Goal: Transaction & Acquisition: Purchase product/service

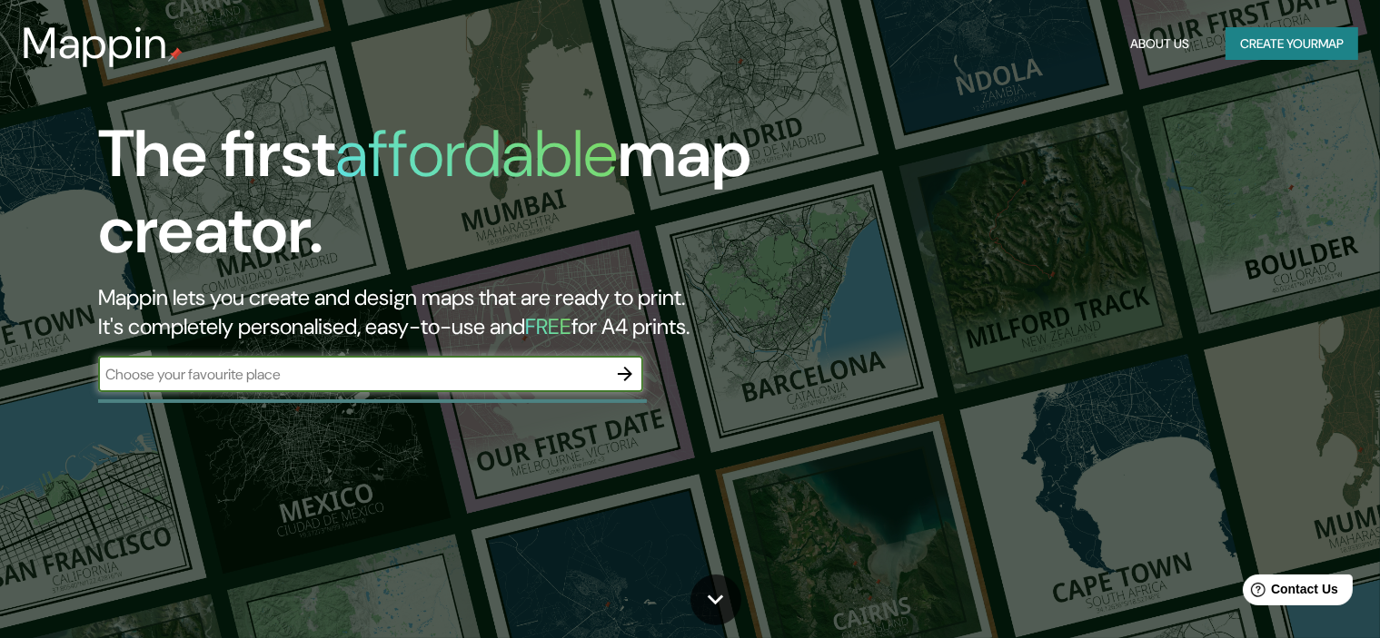
click at [545, 371] on input "text" at bounding box center [352, 374] width 509 height 21
type input "84009"
click at [620, 379] on icon "button" at bounding box center [625, 374] width 22 height 22
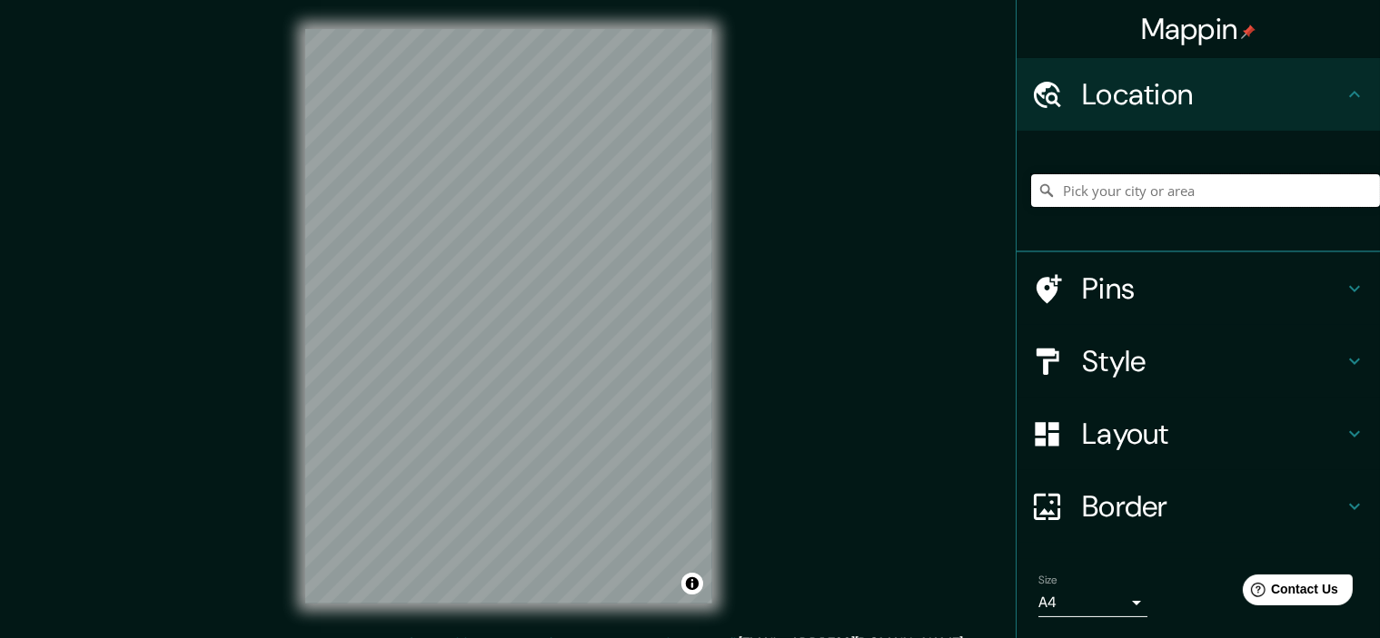
click at [1096, 192] on input "Pick your city or area" at bounding box center [1205, 190] width 349 height 33
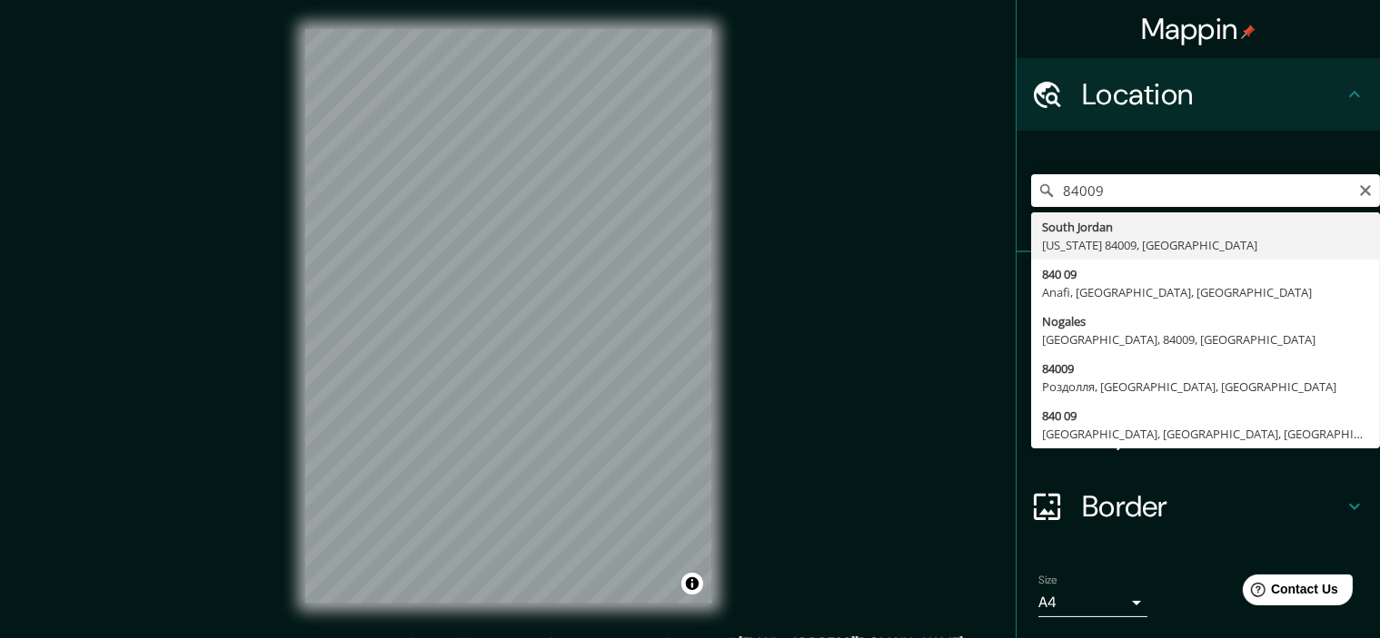
type input "[GEOGRAPHIC_DATA][US_STATE], [GEOGRAPHIC_DATA]"
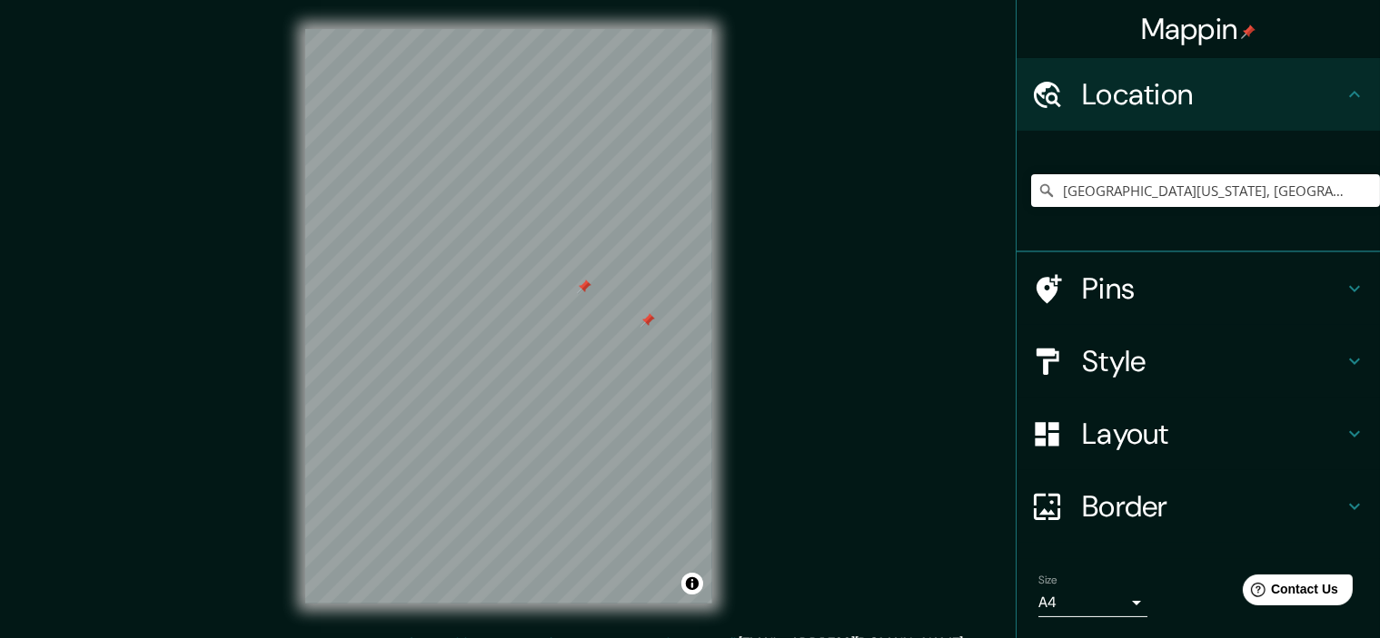
click at [917, 221] on div "Mappin Location [GEOGRAPHIC_DATA][US_STATE], [GEOGRAPHIC_DATA] [GEOGRAPHIC_DATA…" at bounding box center [690, 331] width 1380 height 662
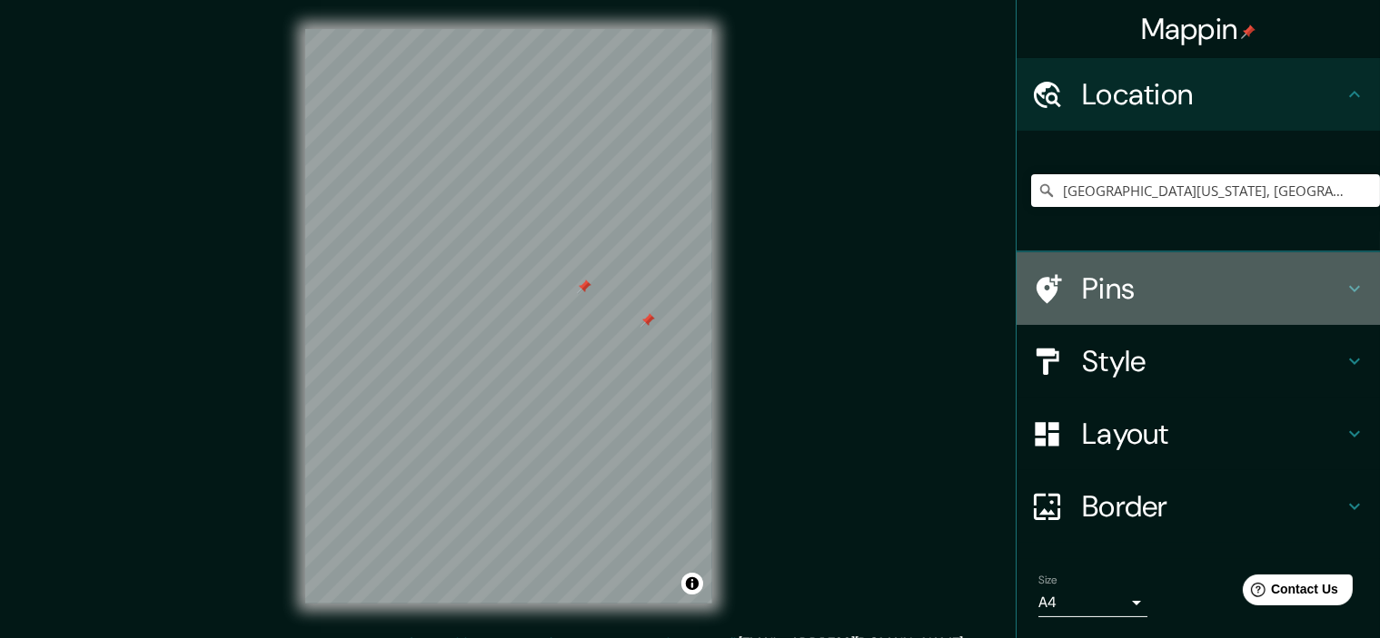
click at [1140, 305] on h4 "Pins" at bounding box center [1213, 289] width 262 height 36
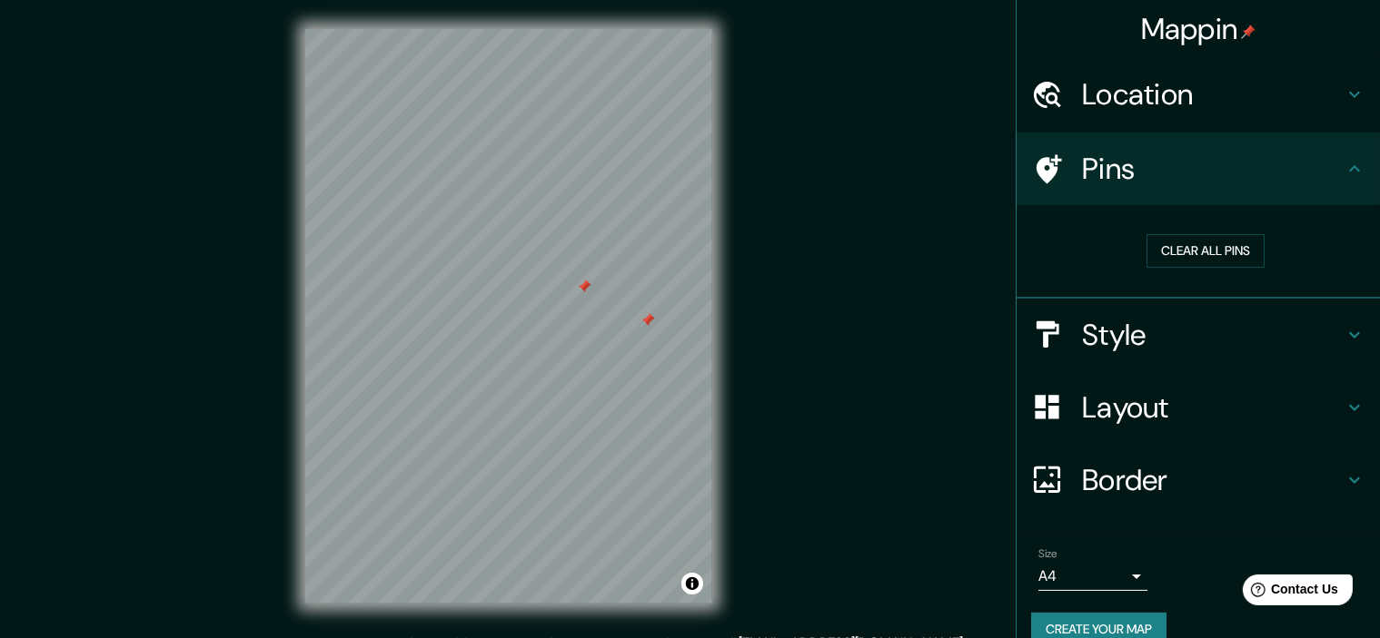
click at [1171, 268] on div "Clear all pins" at bounding box center [1205, 251] width 349 height 63
click at [1170, 257] on button "Clear all pins" at bounding box center [1205, 251] width 118 height 34
click at [1108, 404] on h4 "Layout" at bounding box center [1213, 408] width 262 height 36
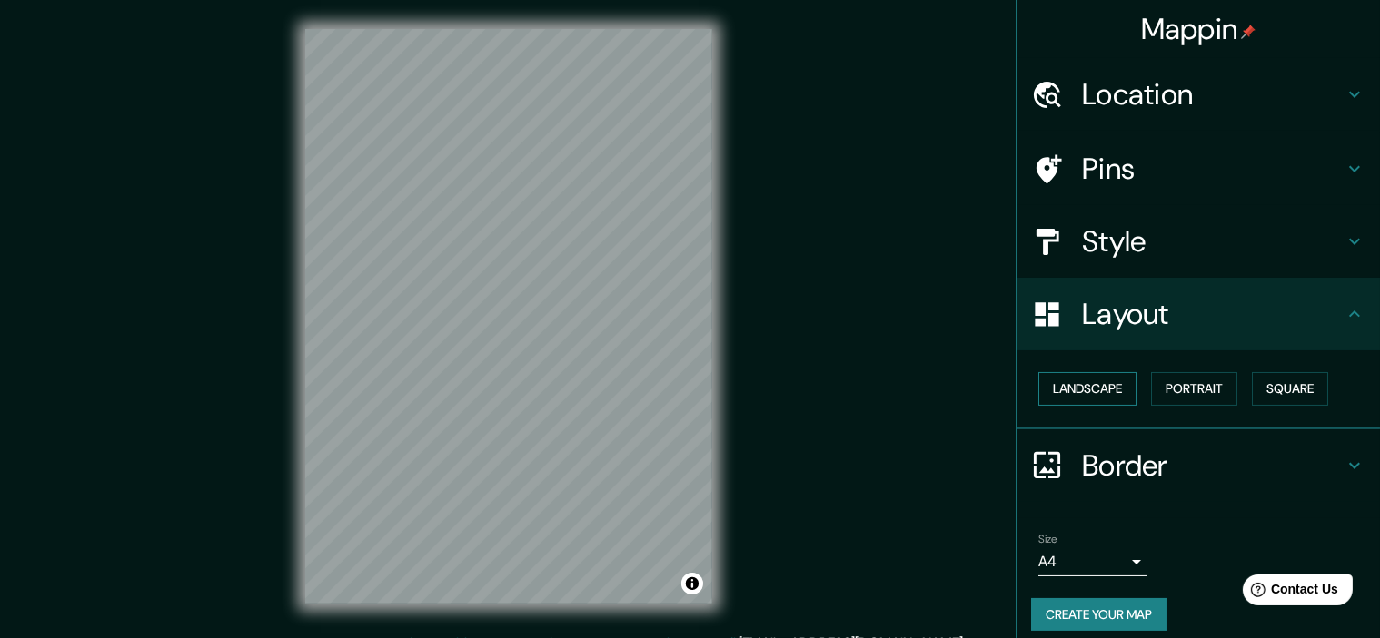
click at [1097, 382] on button "Landscape" at bounding box center [1087, 389] width 98 height 34
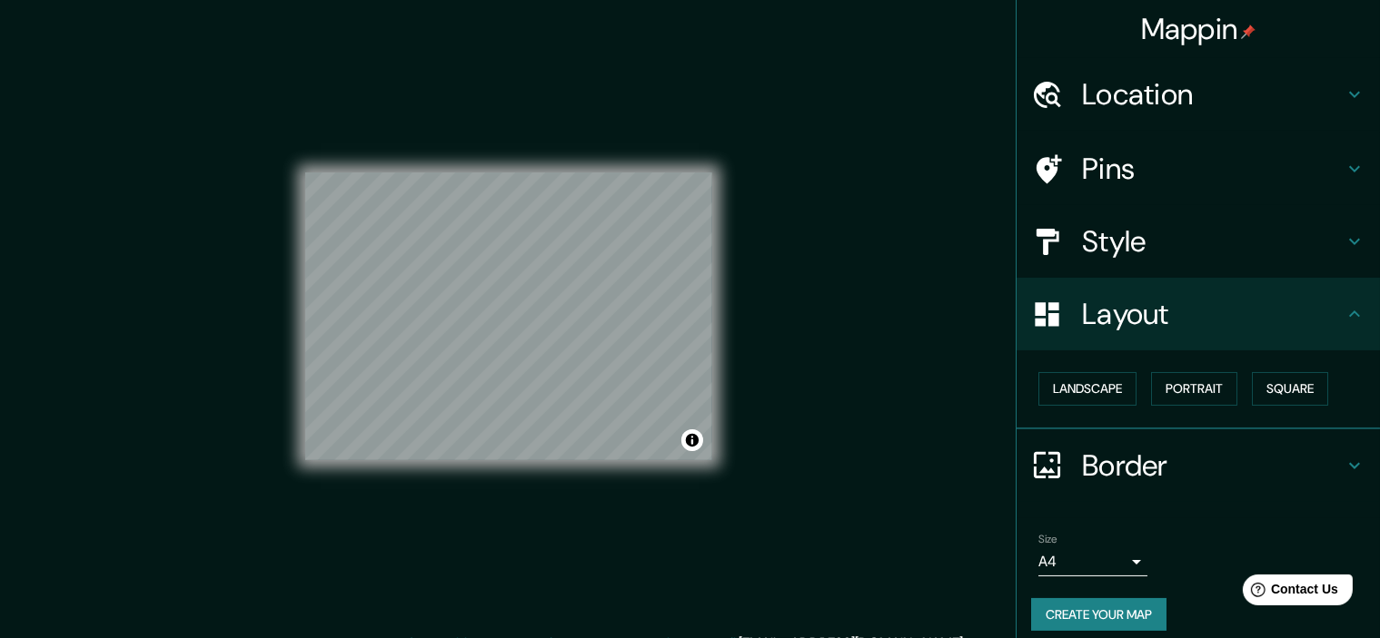
click at [191, 287] on div "Mappin Location [GEOGRAPHIC_DATA][US_STATE], [GEOGRAPHIC_DATA] [GEOGRAPHIC_DATA…" at bounding box center [690, 331] width 1380 height 662
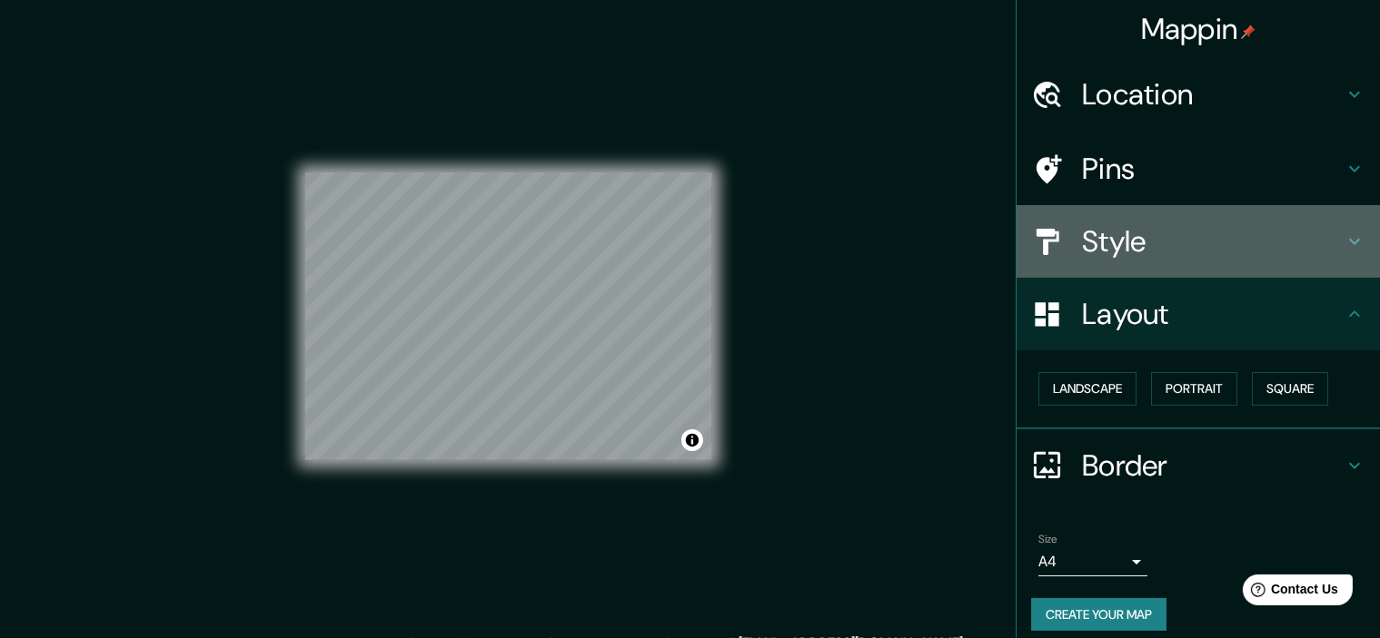
click at [1061, 230] on div at bounding box center [1056, 242] width 51 height 32
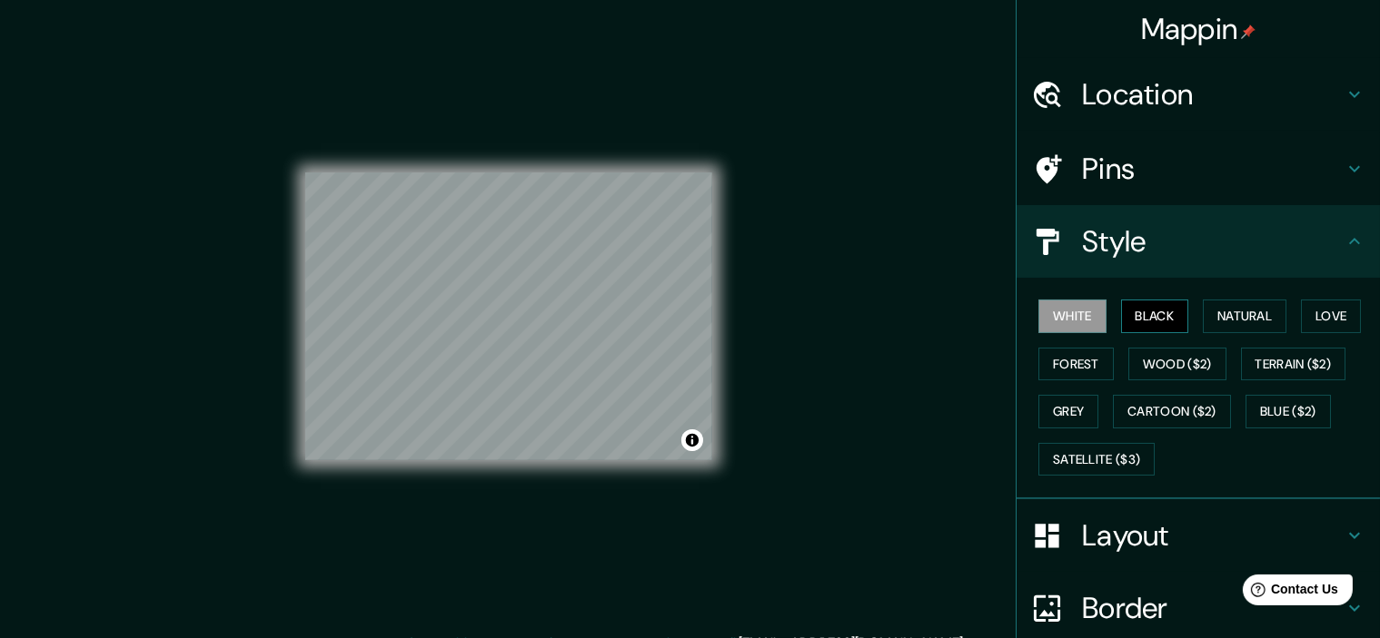
click at [1143, 319] on button "Black" at bounding box center [1155, 317] width 68 height 34
click at [1068, 320] on button "White" at bounding box center [1072, 317] width 68 height 34
click at [1212, 310] on button "Natural" at bounding box center [1244, 317] width 84 height 34
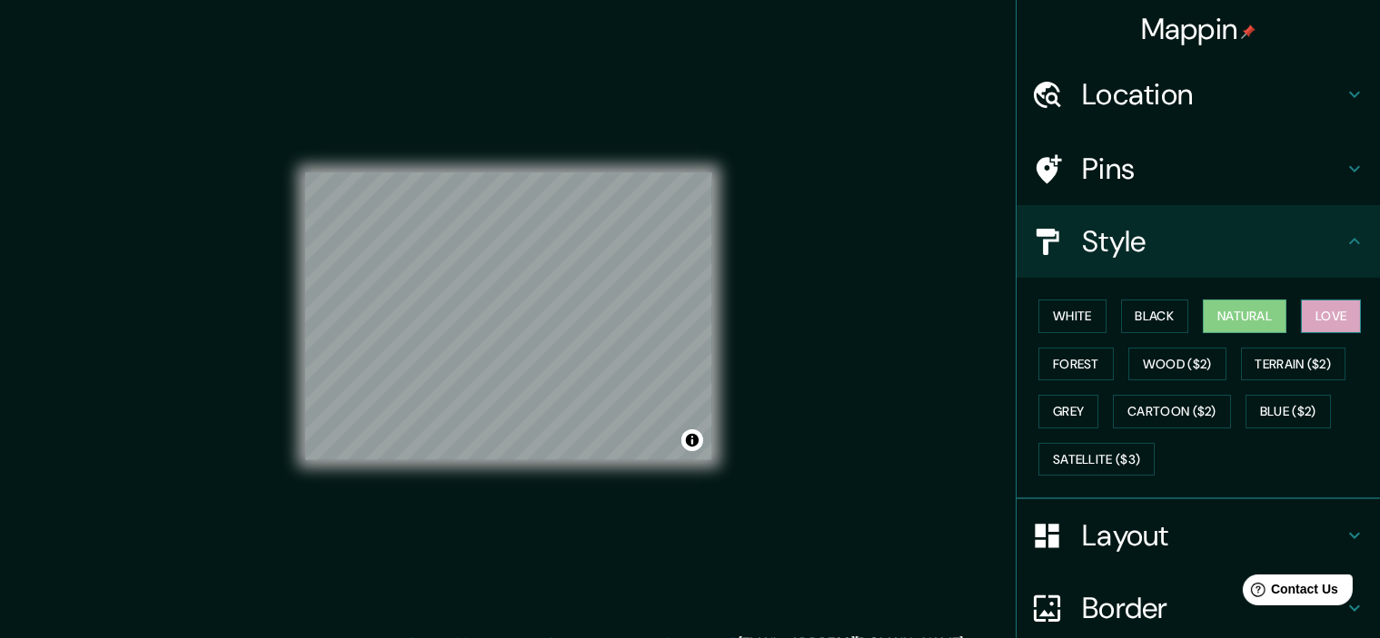
click at [1301, 316] on button "Love" at bounding box center [1331, 317] width 60 height 34
click at [1061, 368] on button "Forest" at bounding box center [1075, 365] width 75 height 34
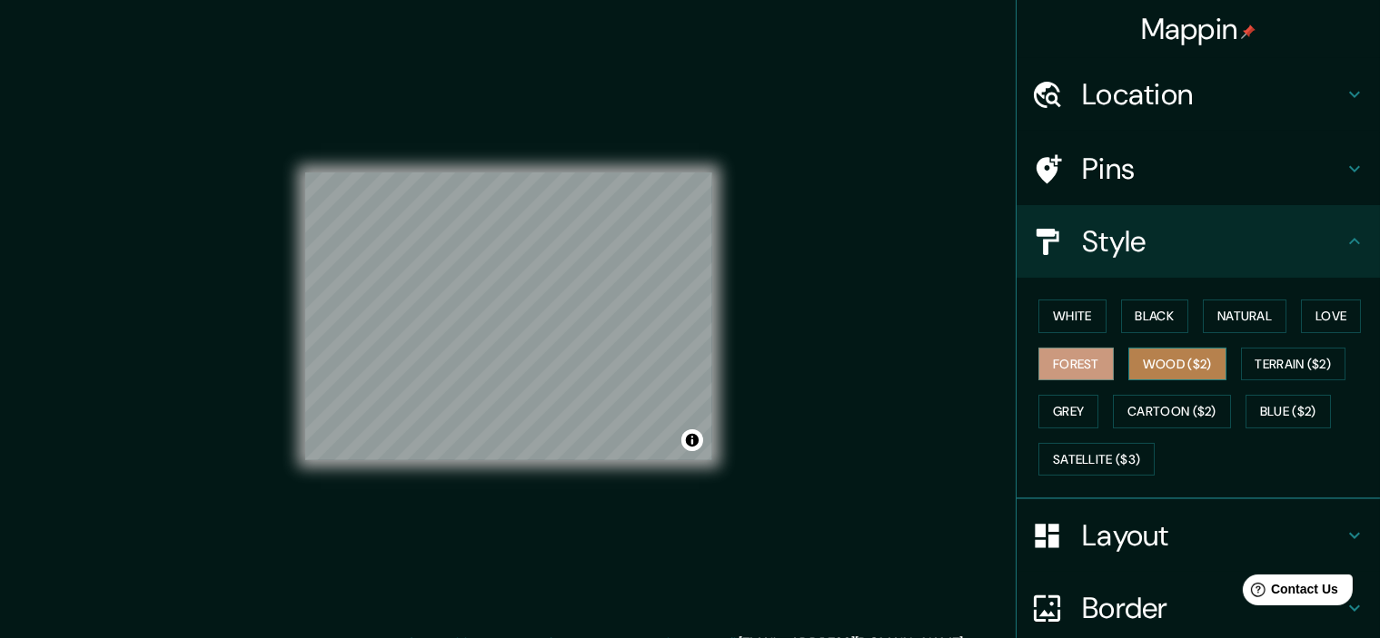
click at [1155, 368] on button "Wood ($2)" at bounding box center [1177, 365] width 98 height 34
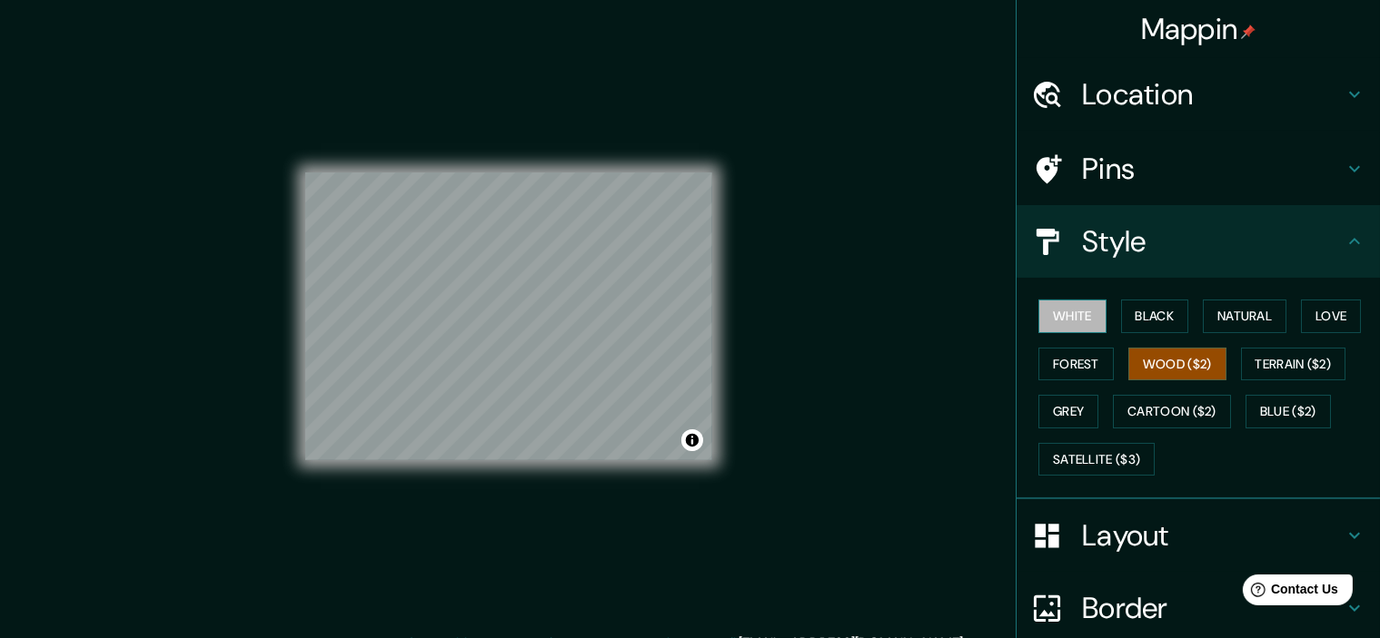
click at [1068, 324] on button "White" at bounding box center [1072, 317] width 68 height 34
